Goal: Navigation & Orientation: Find specific page/section

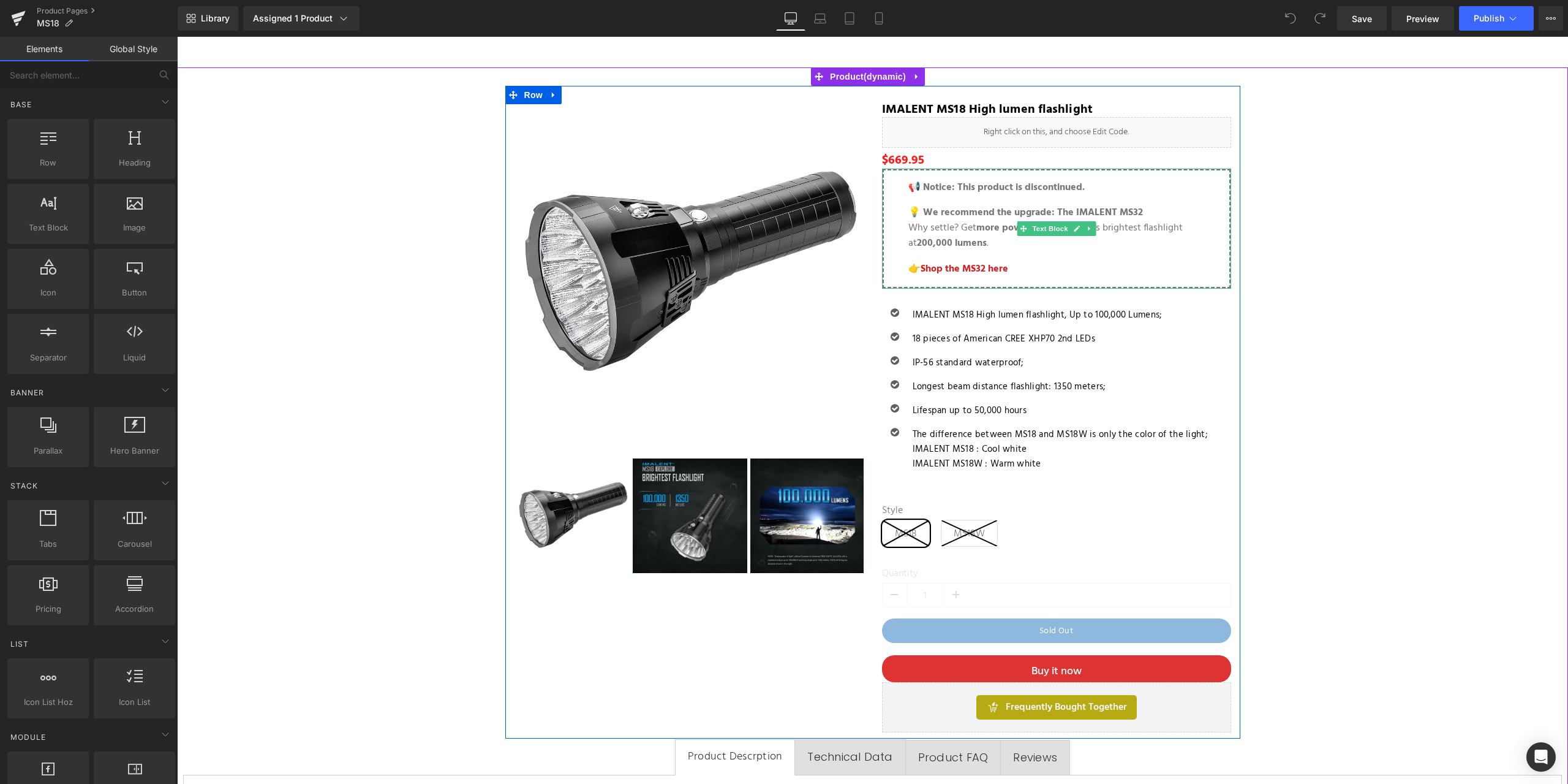
click at [884, 177] on div "📢 Notice: This product is discontinued. 💡 We recommend the upgrade: The IMALENT…" at bounding box center [1056, 229] width 349 height 120
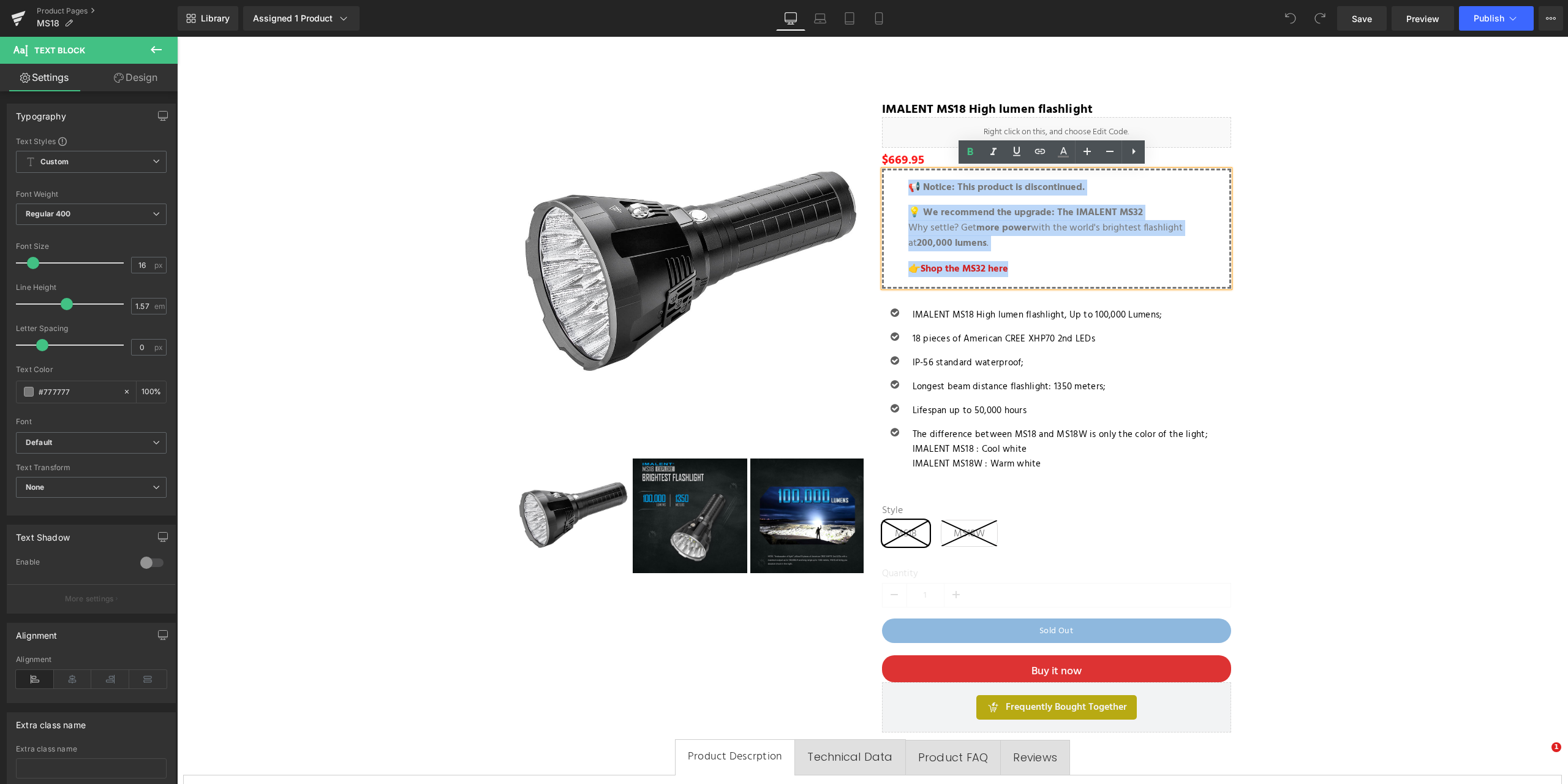
drag, startPoint x: 900, startPoint y: 182, endPoint x: 1155, endPoint y: 275, distance: 271.4
click at [1155, 275] on div "📢 Notice: This product is discontinued. 💡 We recommend the upgrade: The IMALENT…" at bounding box center [1056, 229] width 349 height 120
click at [1029, 272] on p "👉 Shop the MS32 here" at bounding box center [1056, 270] width 296 height 15
drag, startPoint x: 978, startPoint y: 258, endPoint x: 861, endPoint y: 186, distance: 137.4
click at [861, 186] on div "15%OFF (P) Image ‹" at bounding box center [873, 412] width 735 height 653
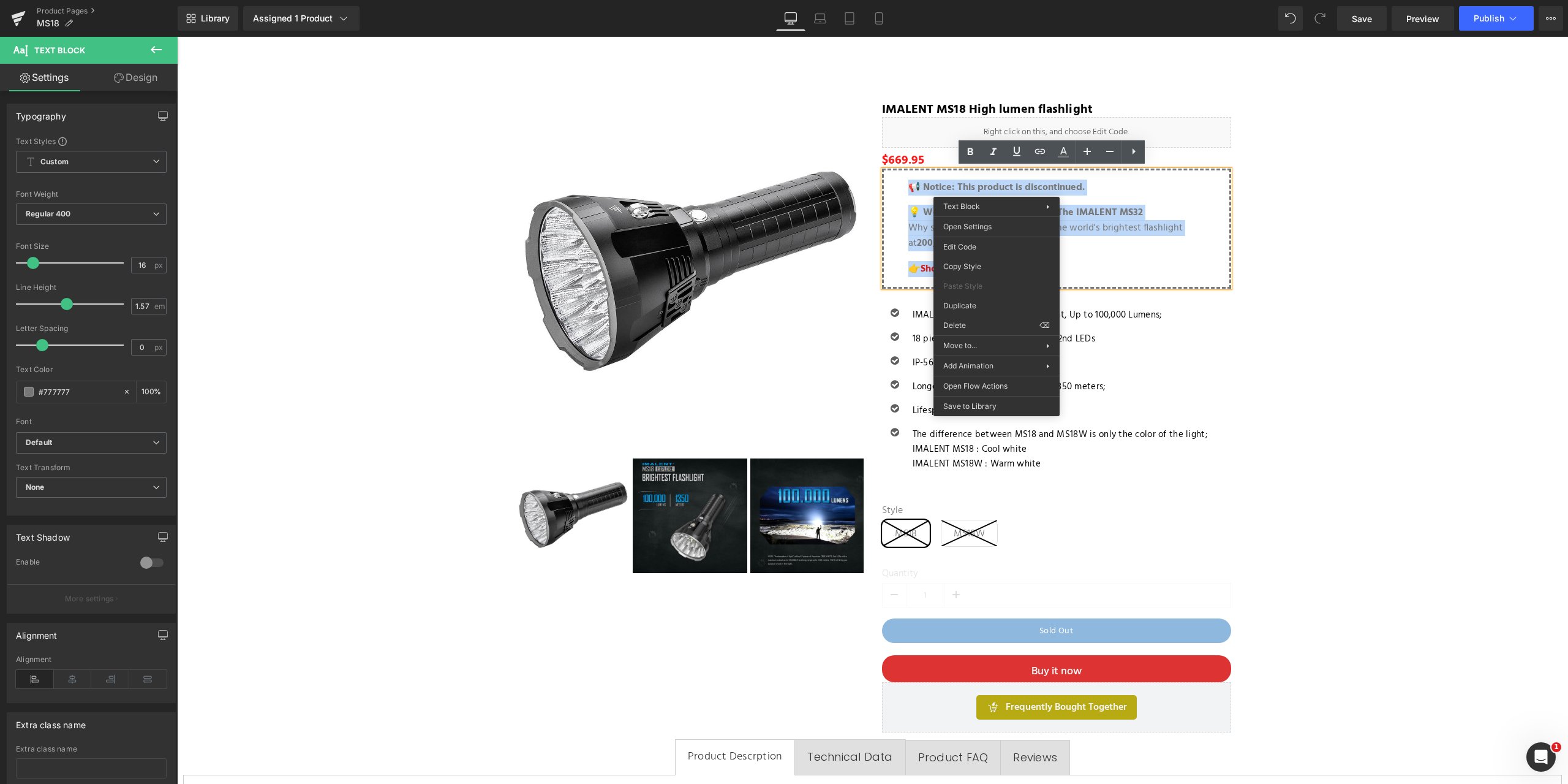
click at [1082, 271] on p "👉 Shop the MS32 here" at bounding box center [1056, 270] width 296 height 15
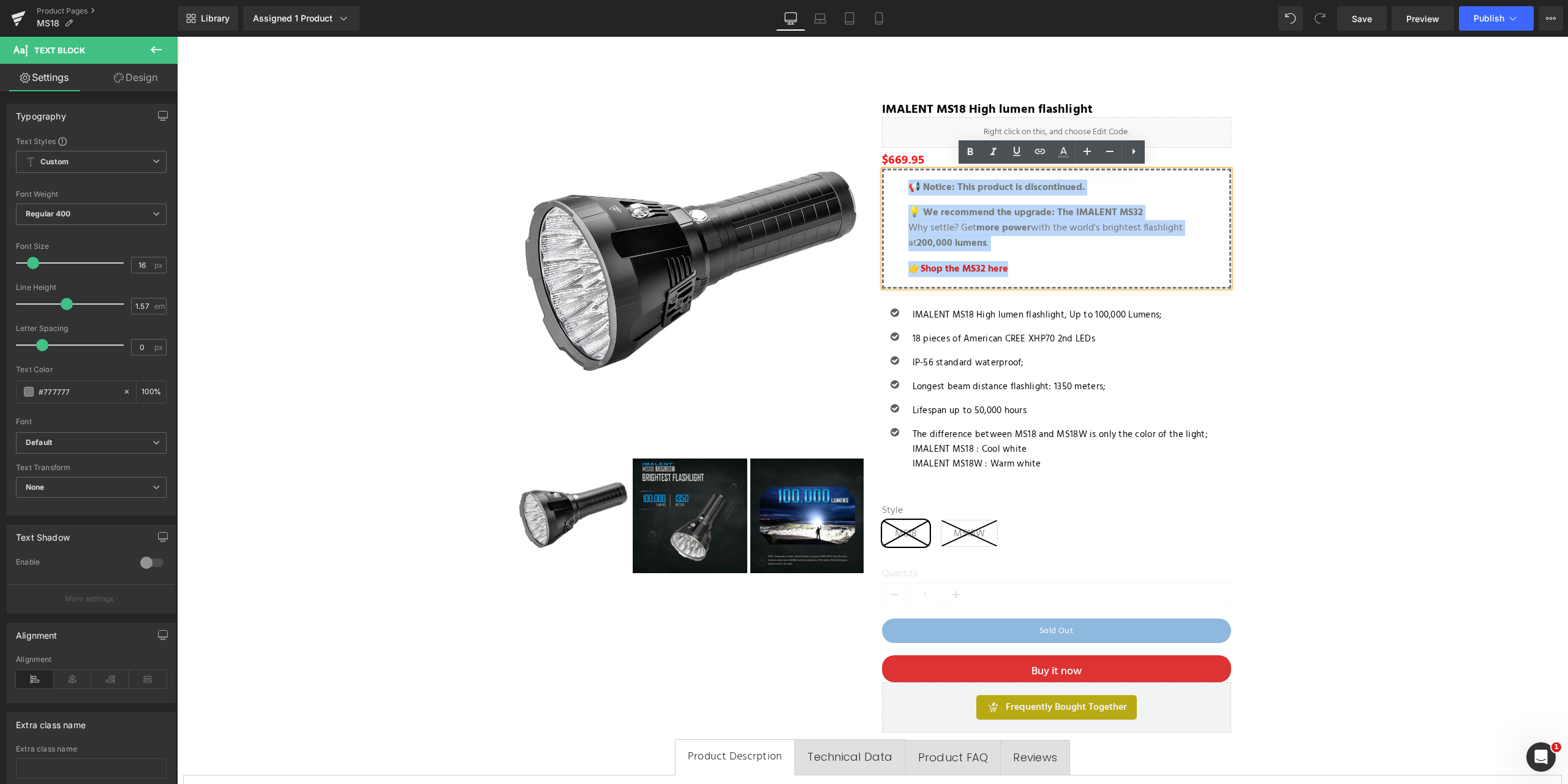
drag, startPoint x: 1077, startPoint y: 271, endPoint x: 891, endPoint y: 184, distance: 205.3
click at [891, 184] on div "📢 Notice: This product is discontinued. 💡 We recommend the upgrade: The IMALENT…" at bounding box center [1056, 229] width 349 height 120
copy blockquote "📢 Notice: This product is discontinued. 💡 We recommend the upgrade: The IMALENT…"
click at [1036, 258] on blockquote "📢 Notice: This product is discontinued. 💡 We recommend the upgrade: The IMALENT…" at bounding box center [1056, 229] width 296 height 97
